Goal: Register for event/course

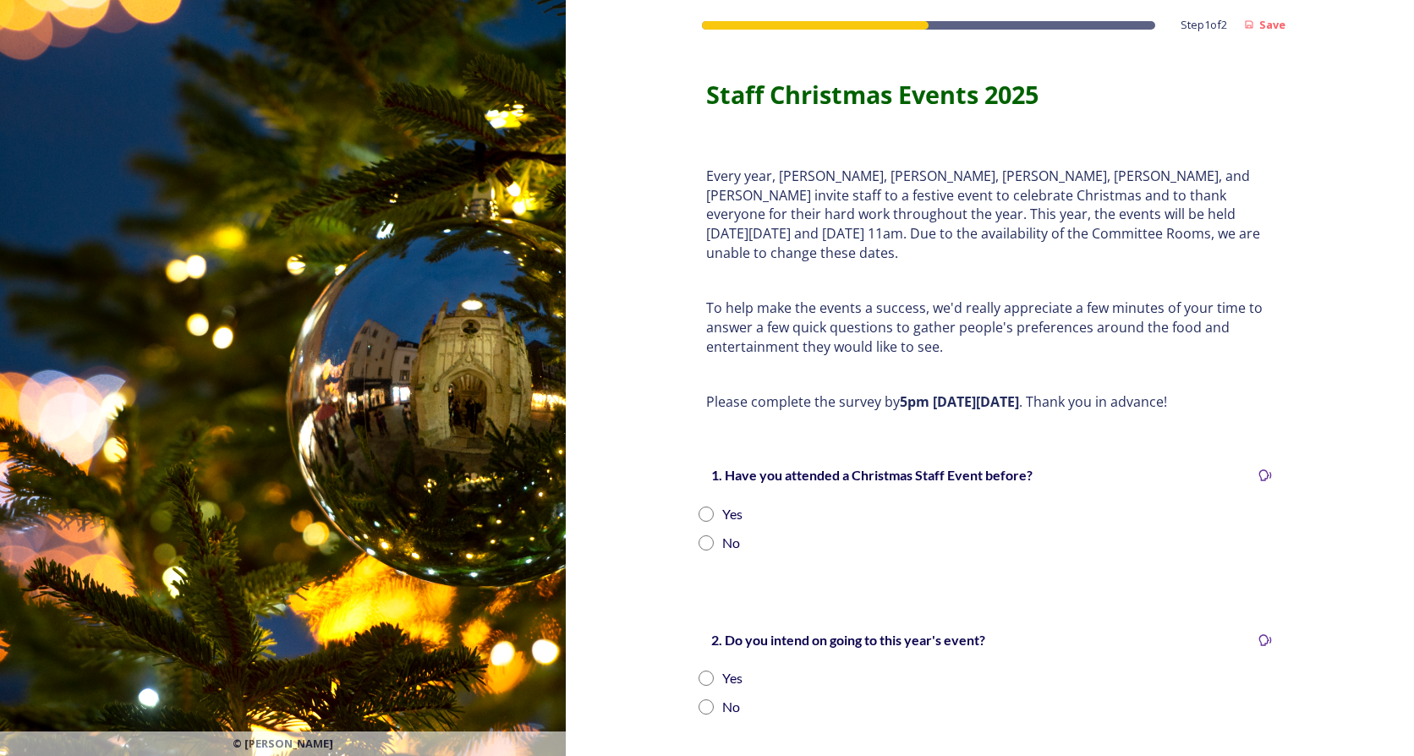
click at [722, 504] on div "Yes" at bounding box center [732, 514] width 20 height 20
radio input "true"
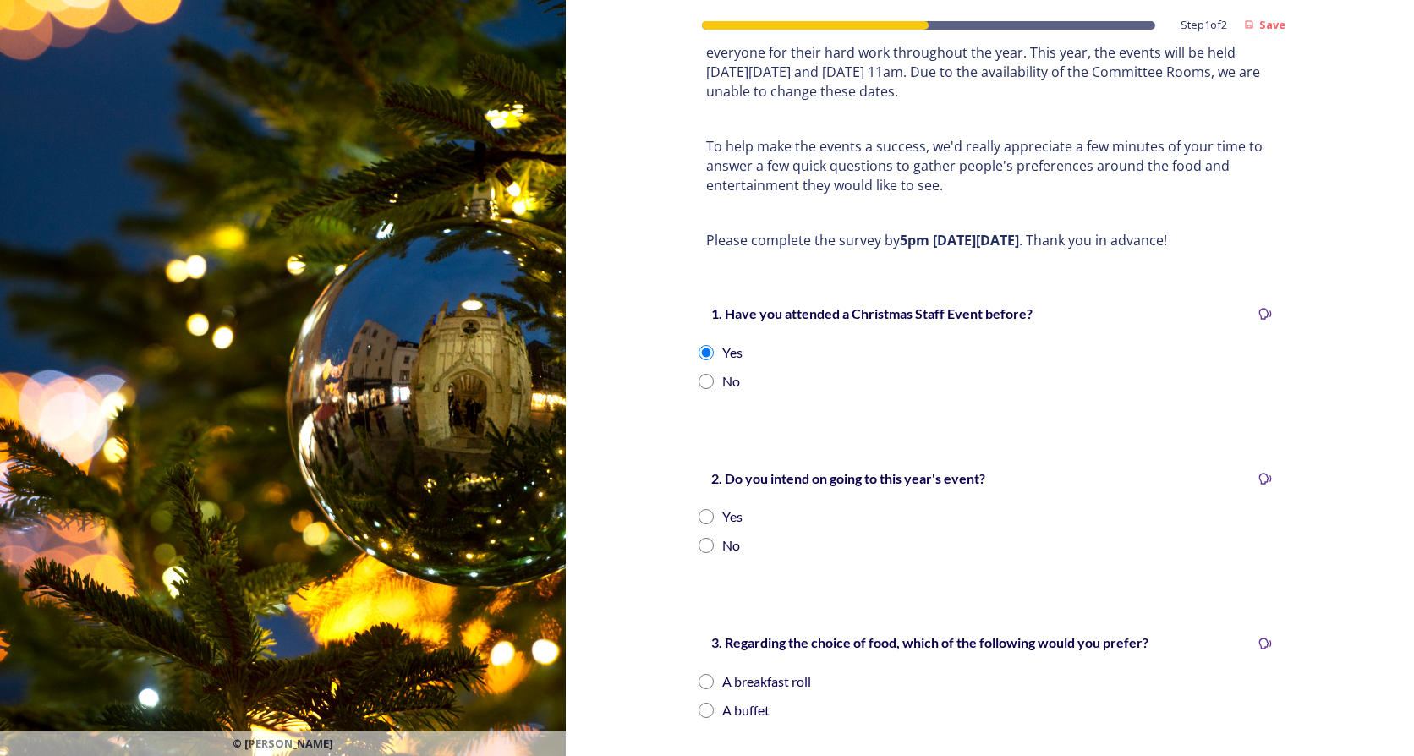
scroll to position [169, 0]
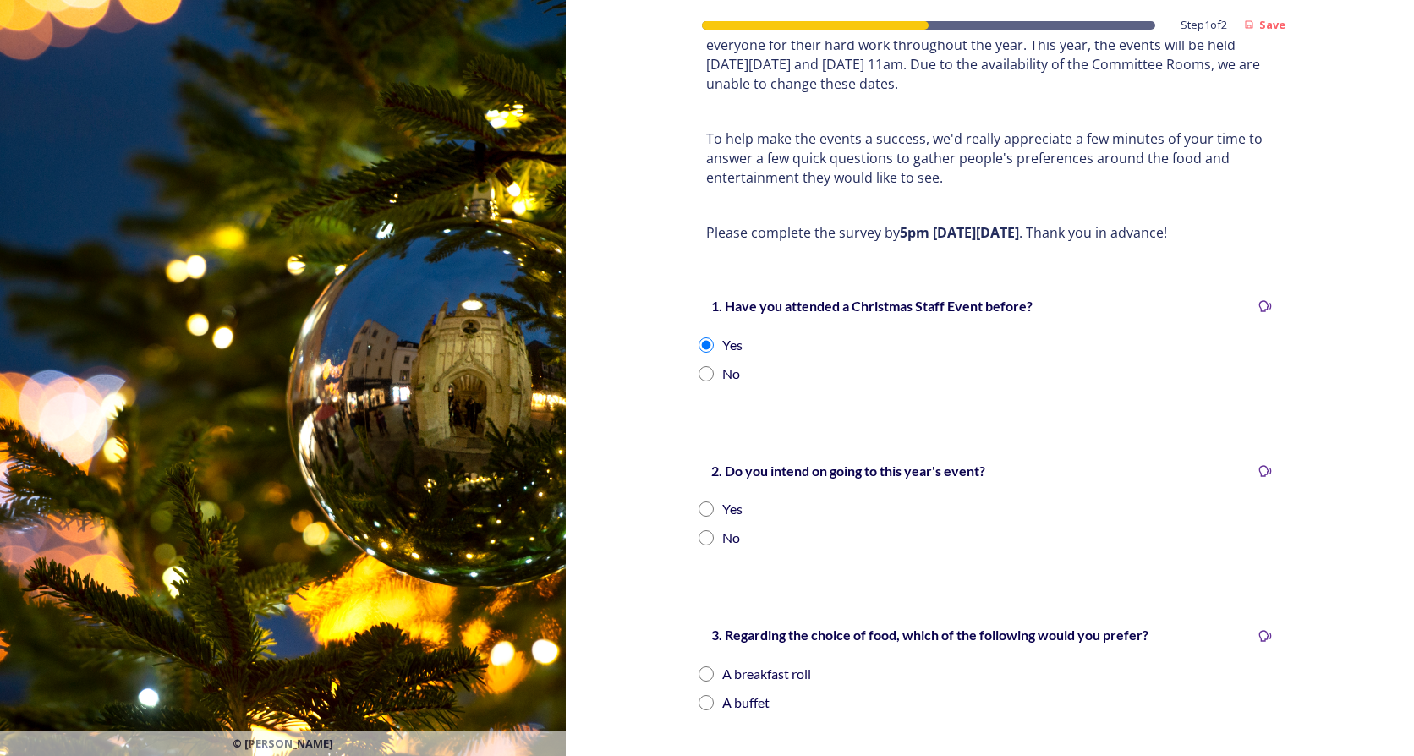
click at [712, 499] on div "Yes" at bounding box center [990, 509] width 582 height 20
radio input "true"
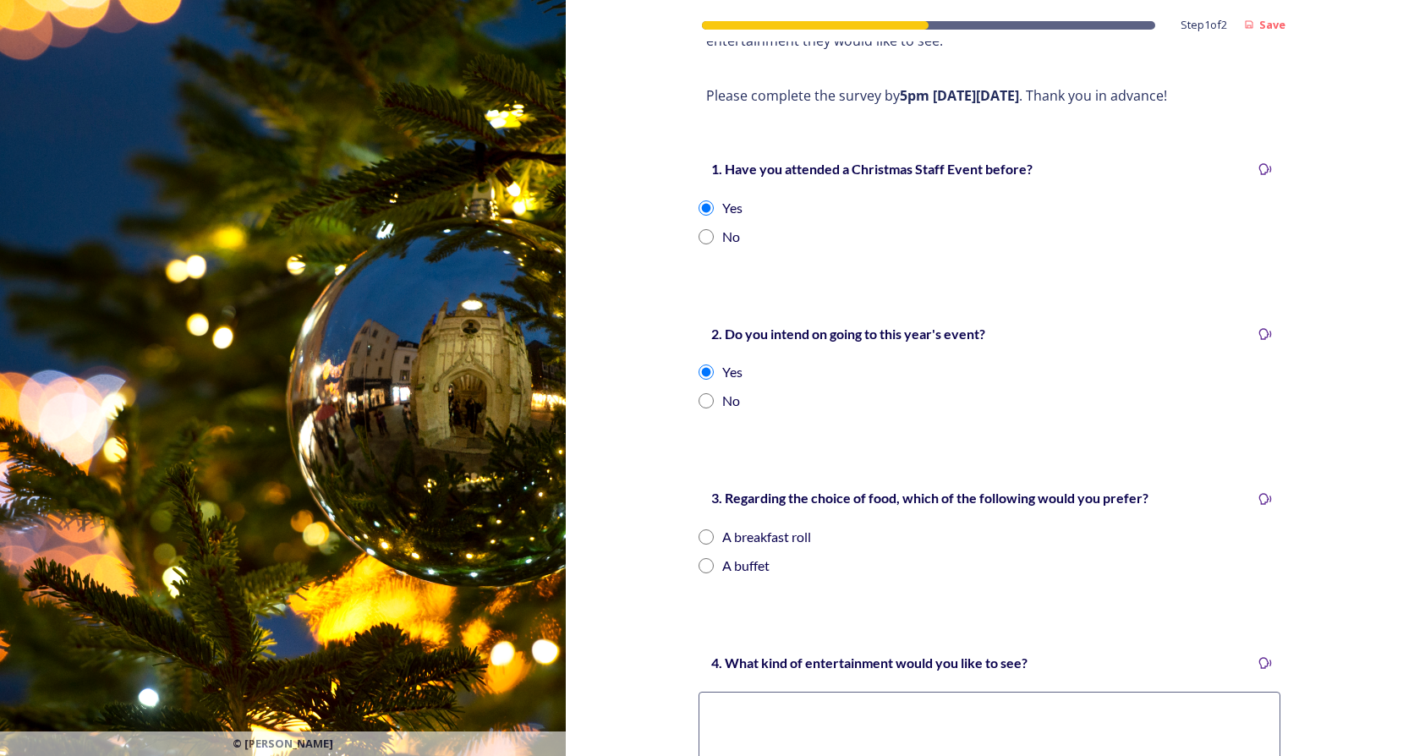
scroll to position [338, 0]
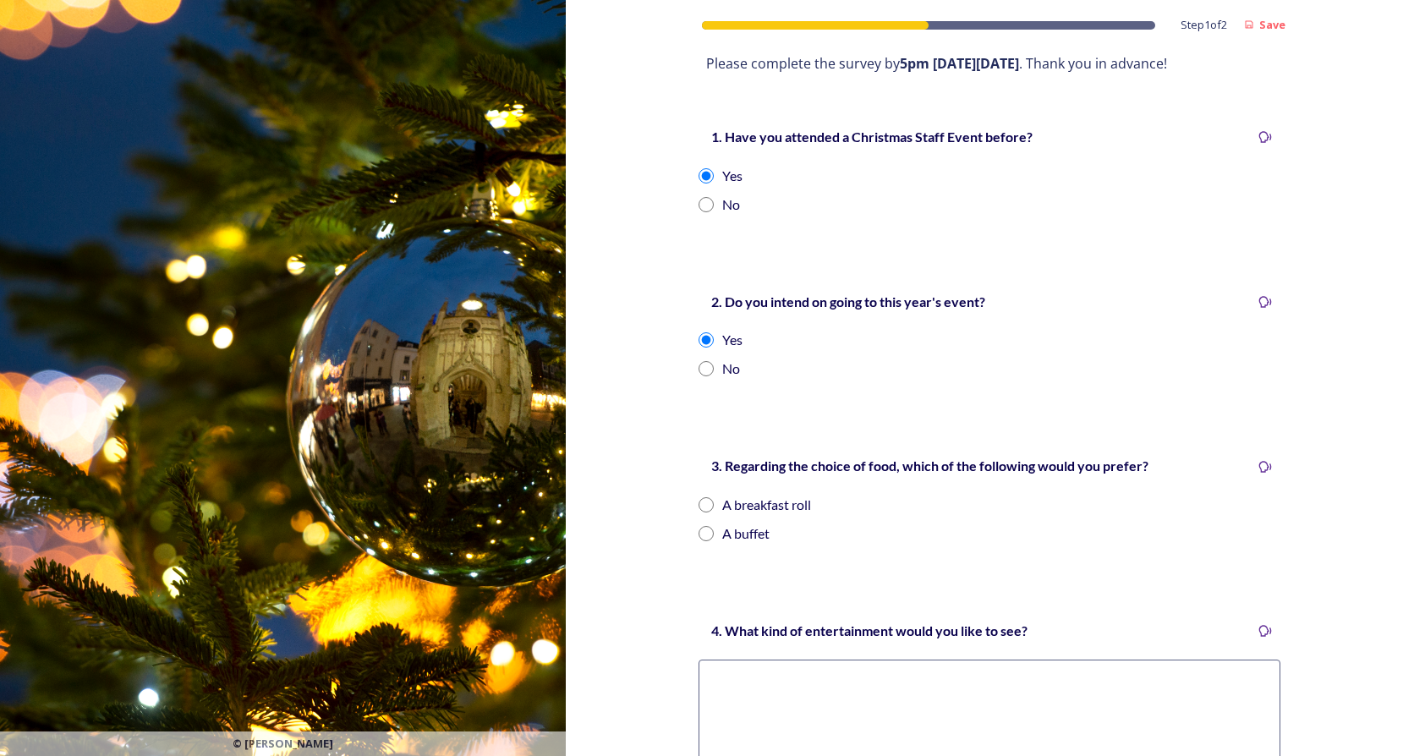
click at [708, 495] on div "A breakfast roll" at bounding box center [990, 505] width 582 height 20
radio input "true"
click at [781, 660] on textarea at bounding box center [990, 730] width 582 height 140
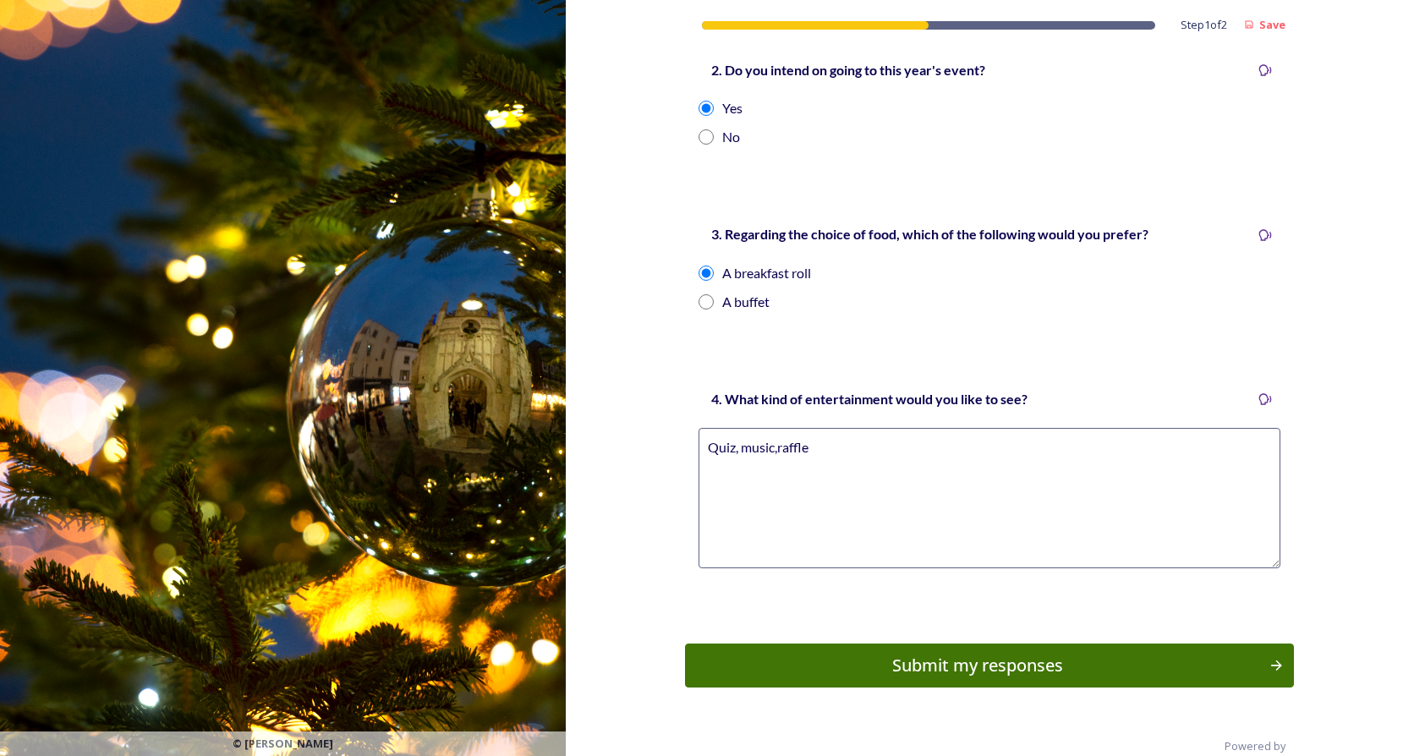
scroll to position [580, 0]
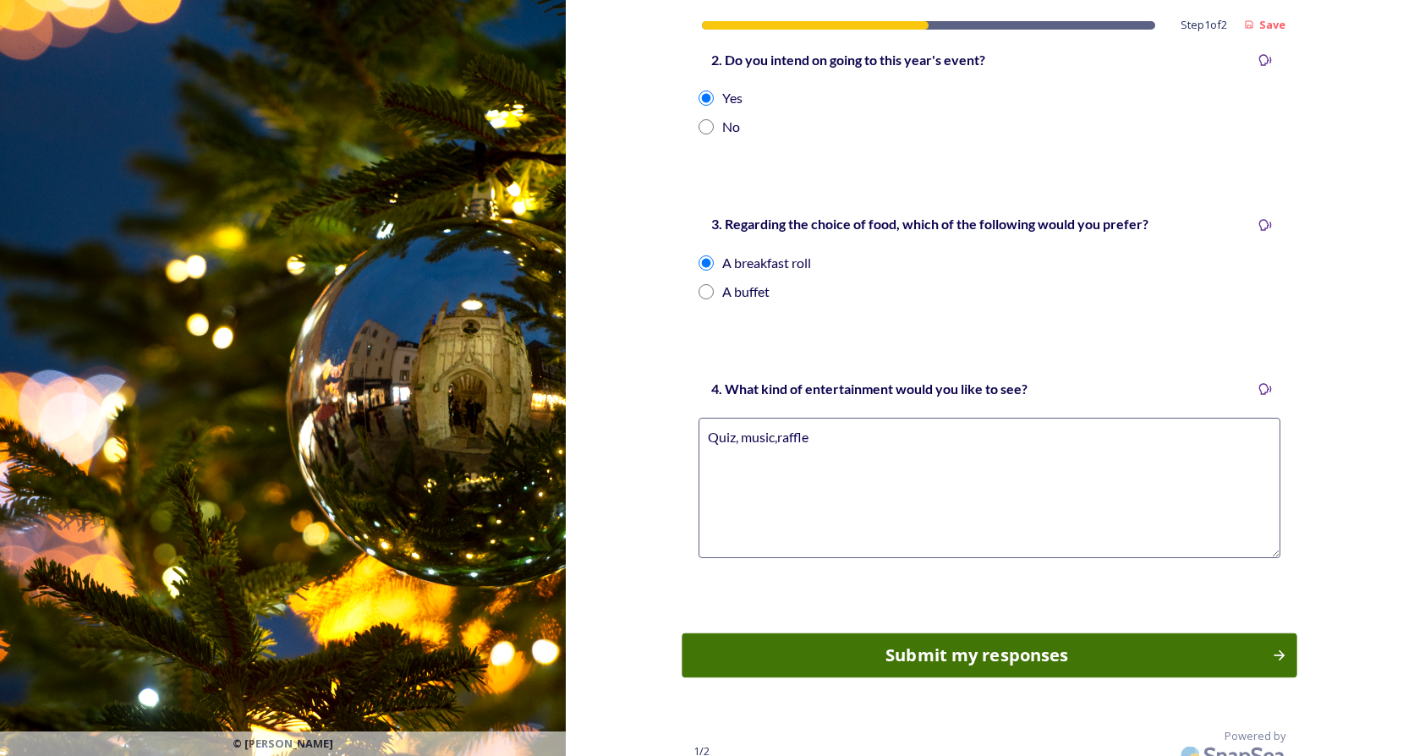
type textarea "Quiz, music,raffle"
click at [994, 643] on div "Submit my responses" at bounding box center [978, 655] width 572 height 25
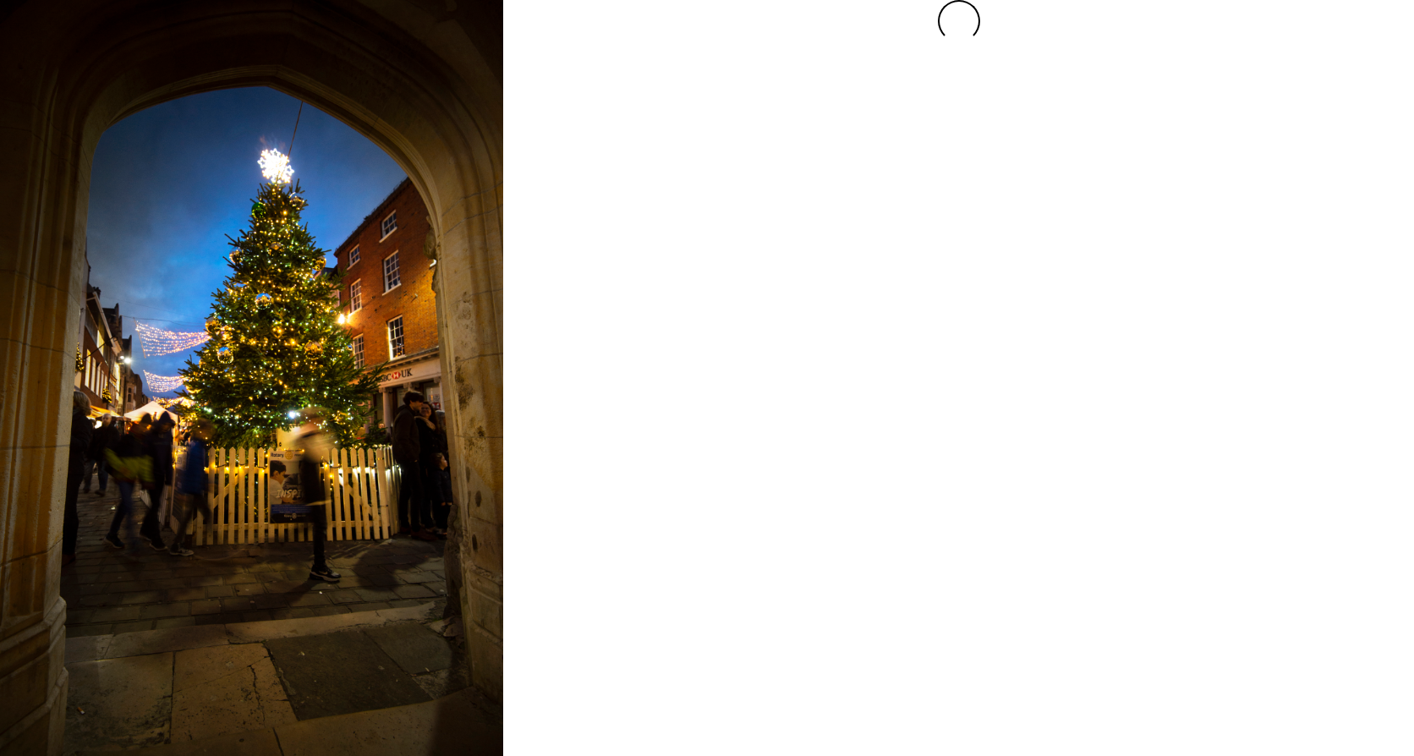
scroll to position [0, 0]
